Goal: Information Seeking & Learning: Check status

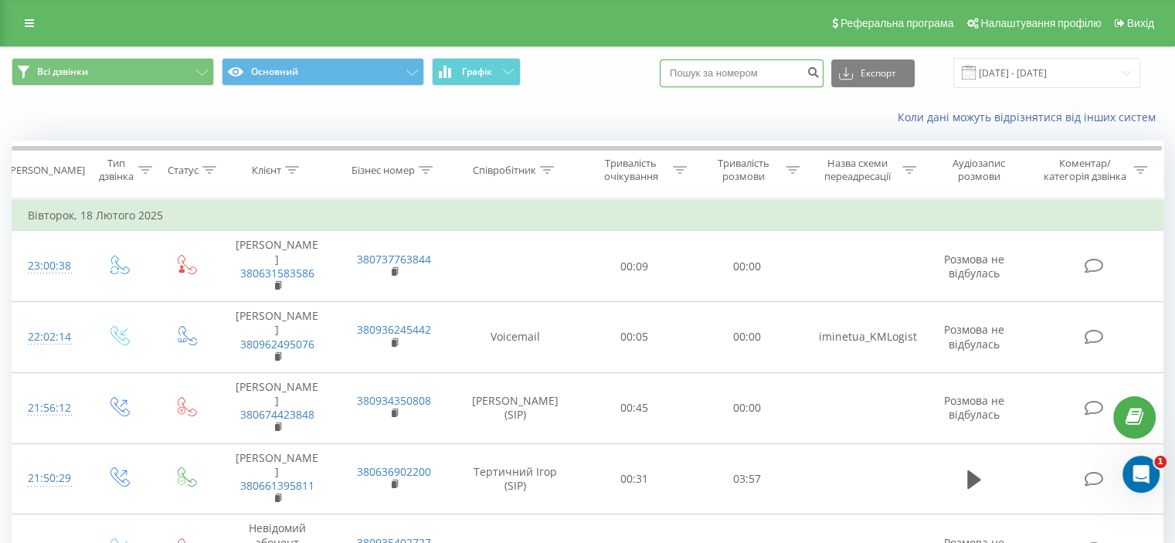
click at [763, 73] on input at bounding box center [742, 73] width 164 height 28
type input "0936564341"
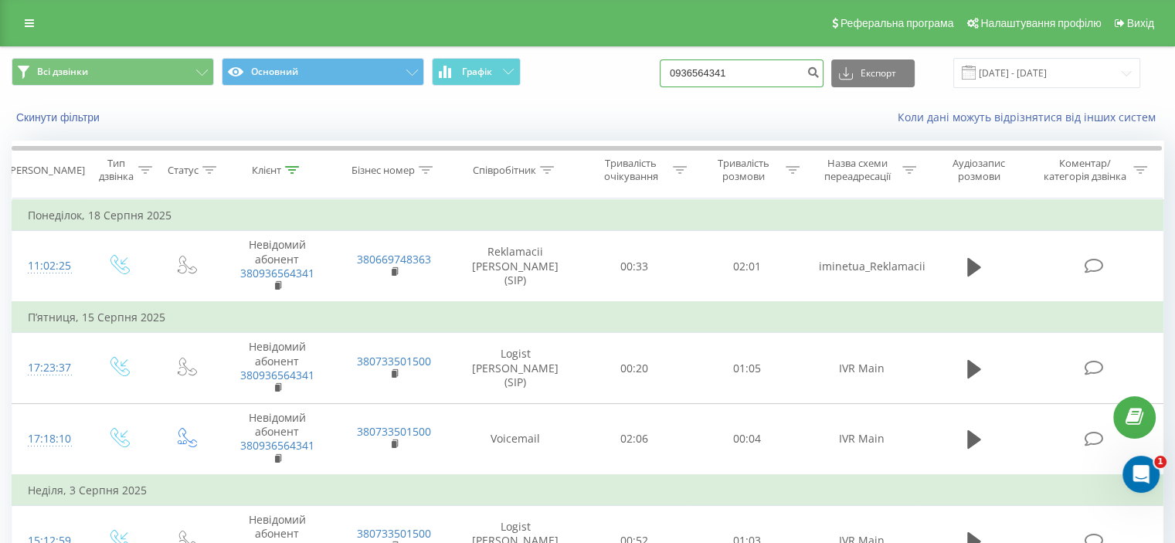
drag, startPoint x: 743, startPoint y: 76, endPoint x: 685, endPoint y: 72, distance: 58.1
click at [685, 72] on input "0936564341" at bounding box center [742, 73] width 164 height 28
type input "0509336290"
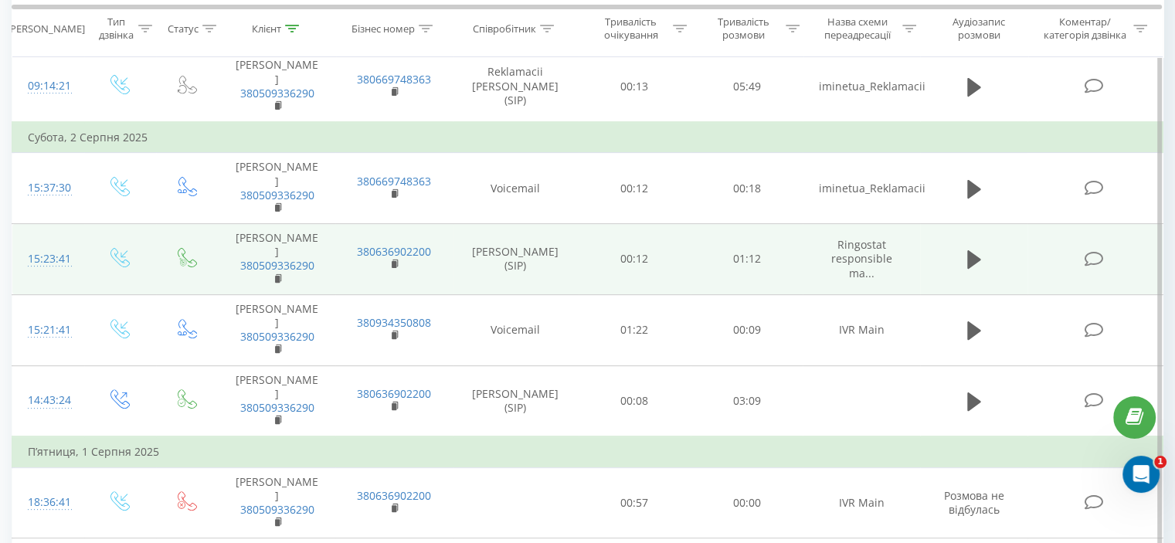
scroll to position [309, 0]
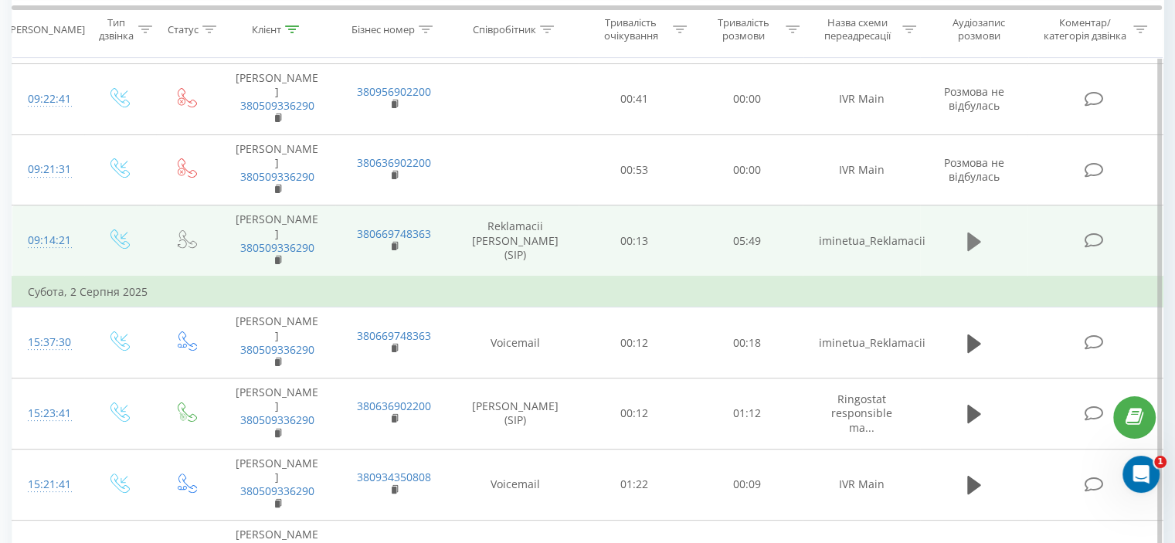
click at [974, 251] on icon at bounding box center [974, 242] width 14 height 19
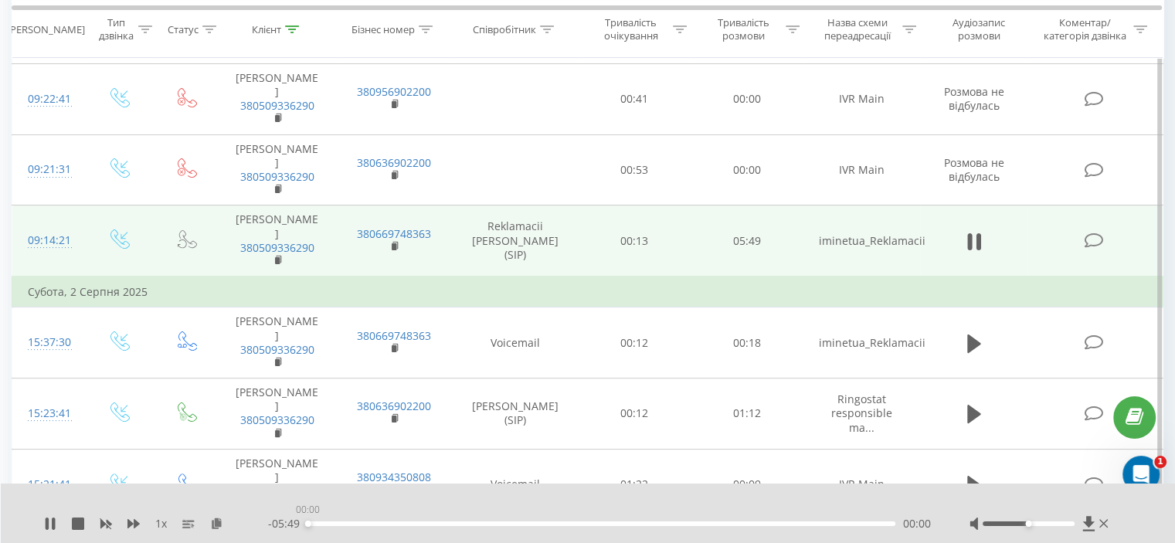
click at [308, 523] on div "00:00" at bounding box center [602, 524] width 588 height 5
click at [50, 523] on icon at bounding box center [50, 524] width 12 height 12
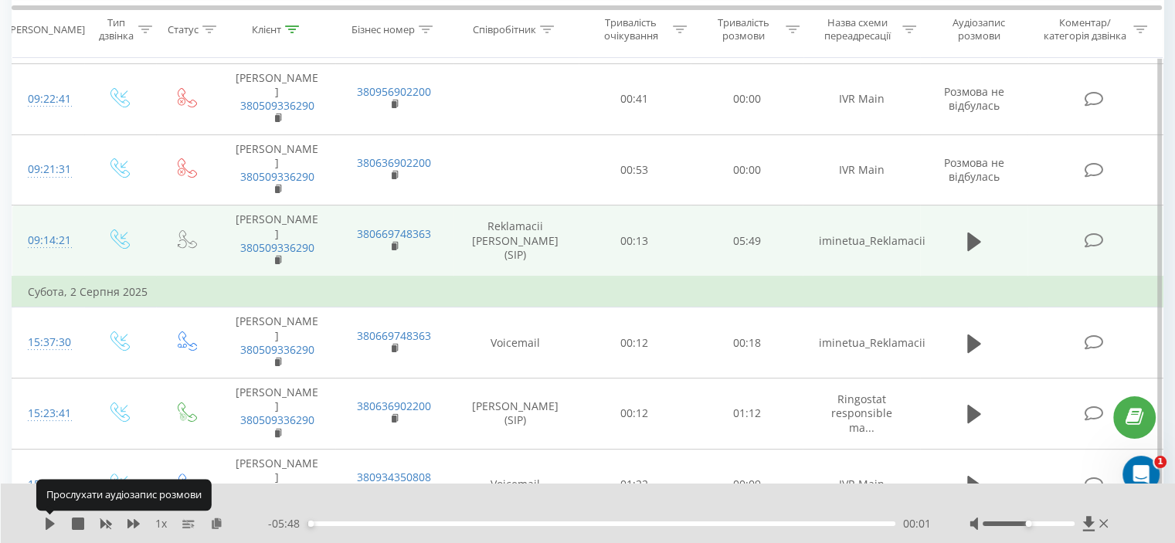
click at [50, 523] on icon at bounding box center [50, 524] width 9 height 12
click at [50, 523] on icon at bounding box center [50, 524] width 12 height 12
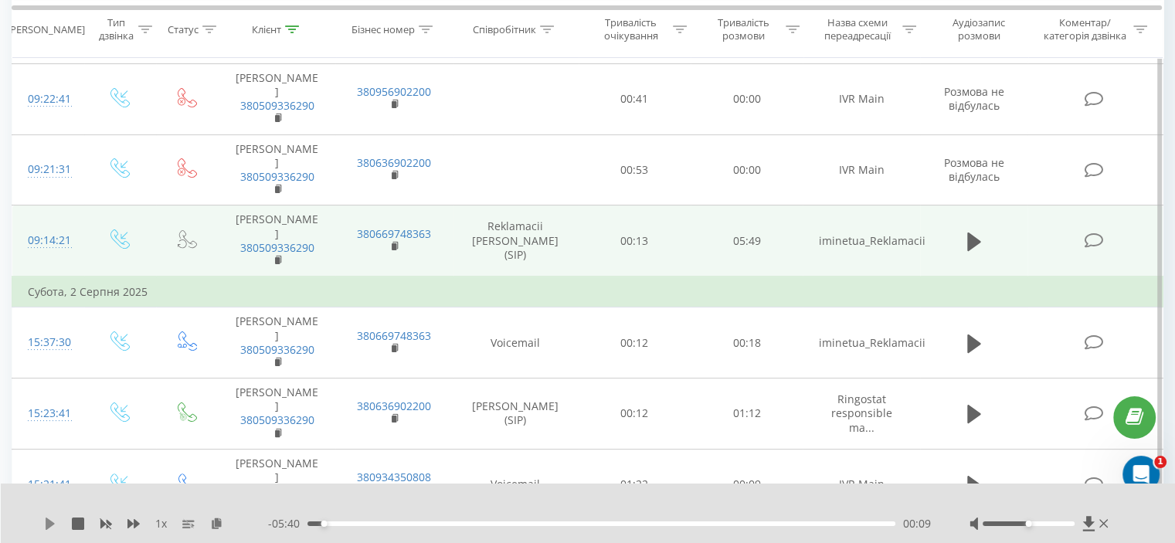
click at [47, 525] on icon at bounding box center [50, 524] width 9 height 12
